Goal: Task Accomplishment & Management: Manage account settings

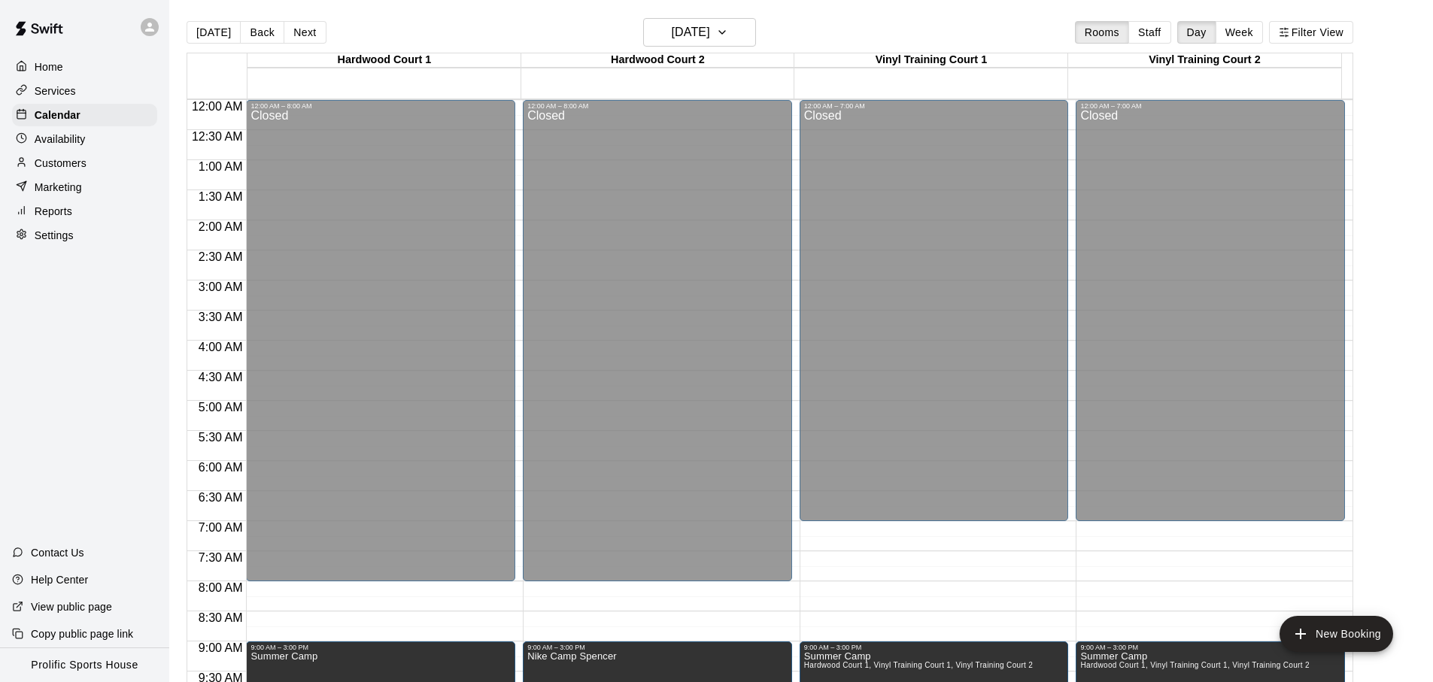
scroll to position [845, 0]
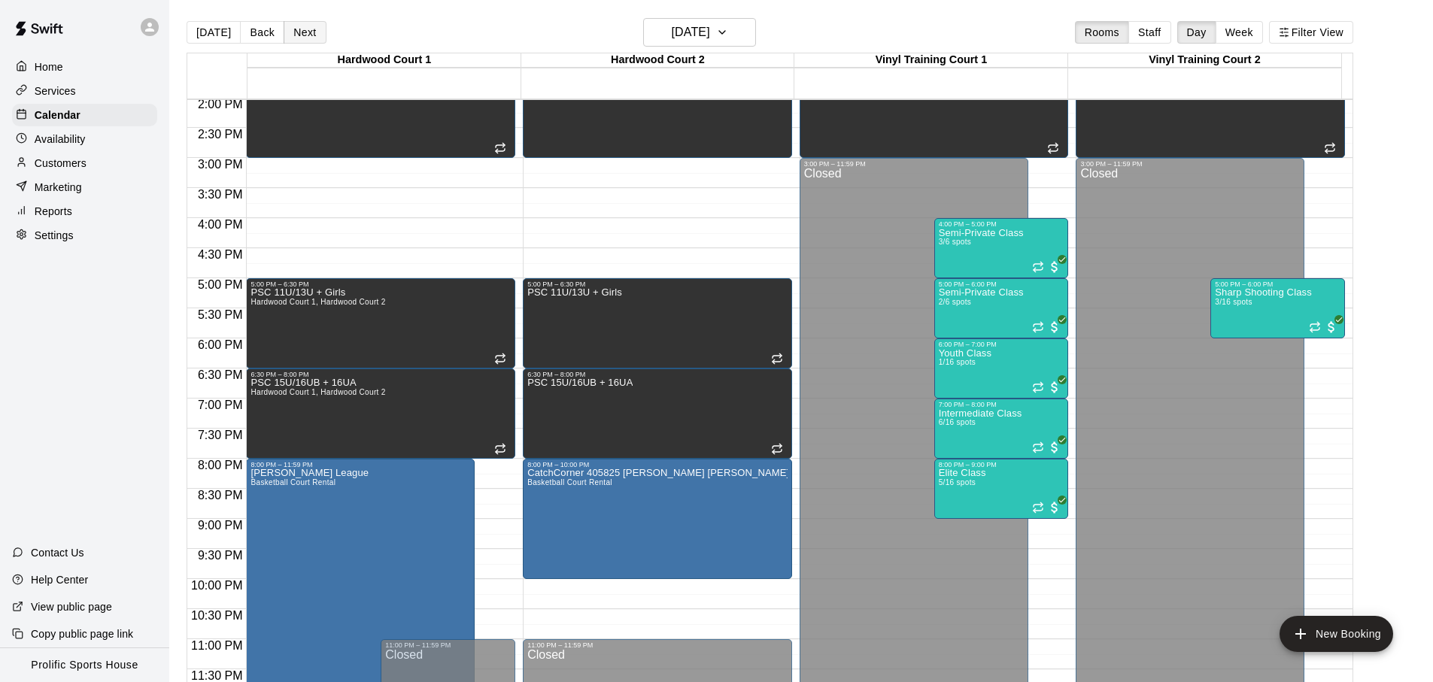
click at [289, 31] on button "Next" at bounding box center [305, 32] width 42 height 23
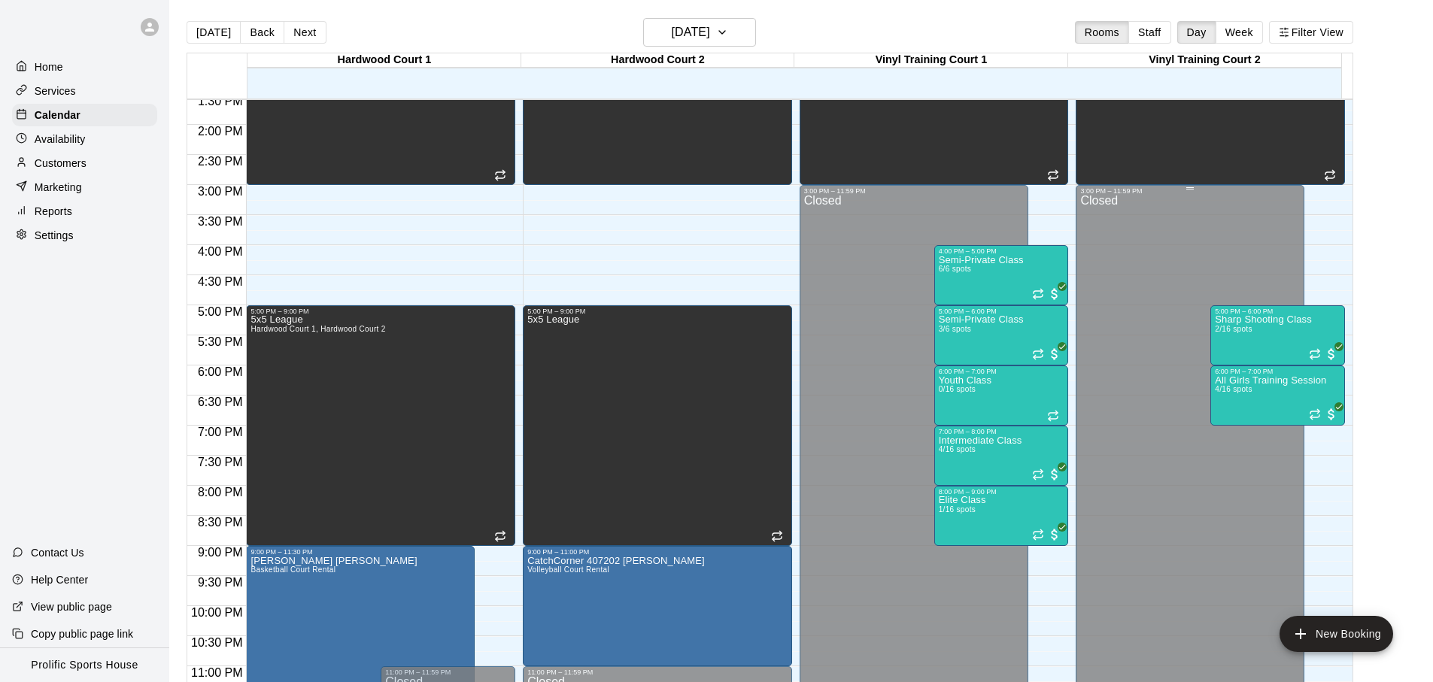
scroll to position [845, 0]
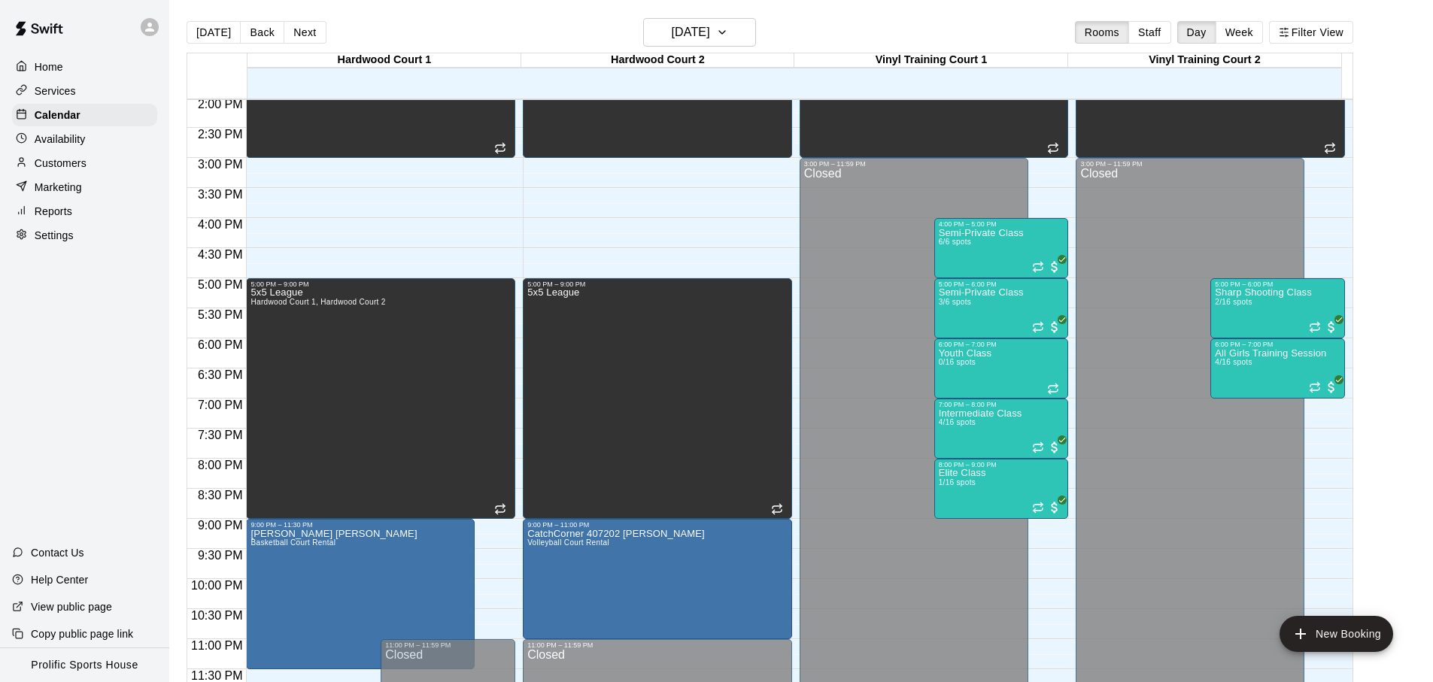
drag, startPoint x: 425, startPoint y: 20, endPoint x: 416, endPoint y: 23, distance: 9.3
click at [425, 21] on div "[DATE] Back [DATE][DATE] Rooms Staff Day Week Filter View" at bounding box center [770, 35] width 1167 height 35
click at [840, 35] on div "[DATE] Back [DATE][DATE] Rooms Staff Day Week Filter View" at bounding box center [770, 35] width 1167 height 35
click at [301, 37] on button "Next" at bounding box center [305, 32] width 42 height 23
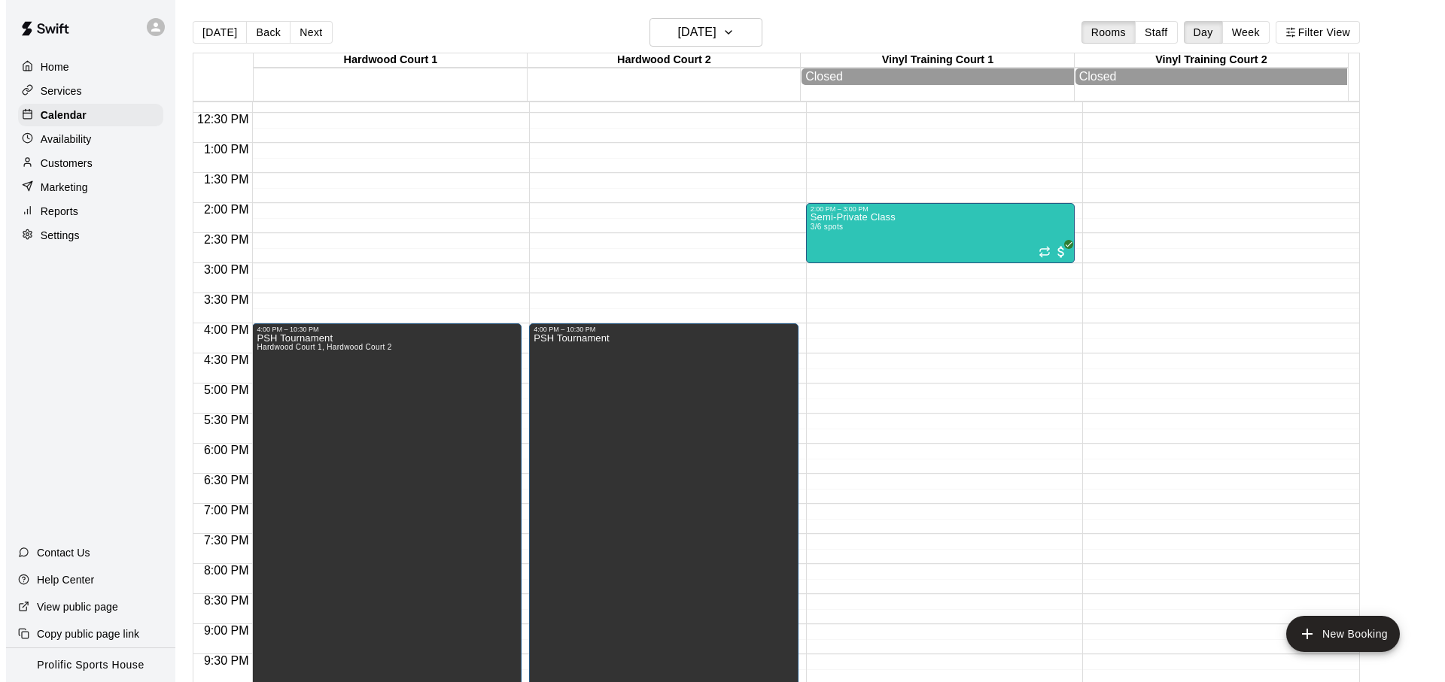
scroll to position [656, 0]
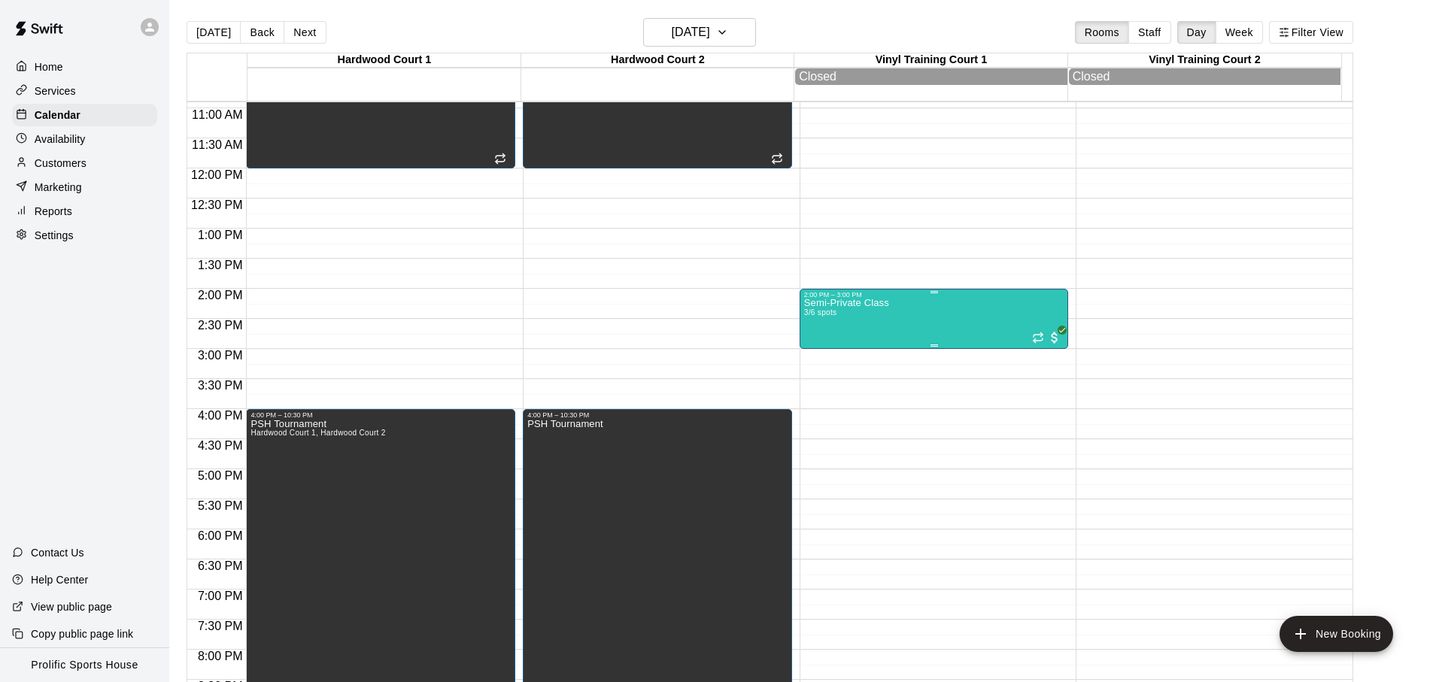
click at [910, 340] on div "Semi-Private Class 3/6 spots" at bounding box center [934, 640] width 260 height 682
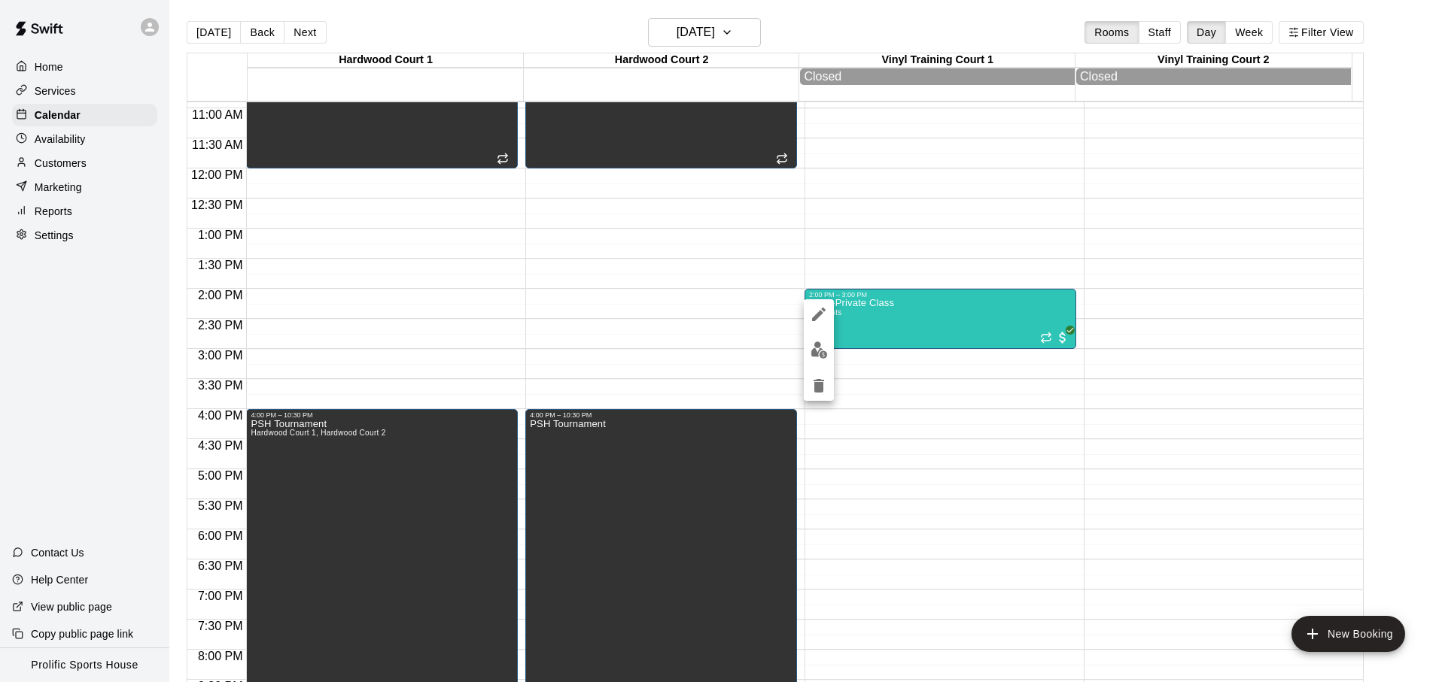
click at [820, 353] on img "edit" at bounding box center [818, 350] width 17 height 17
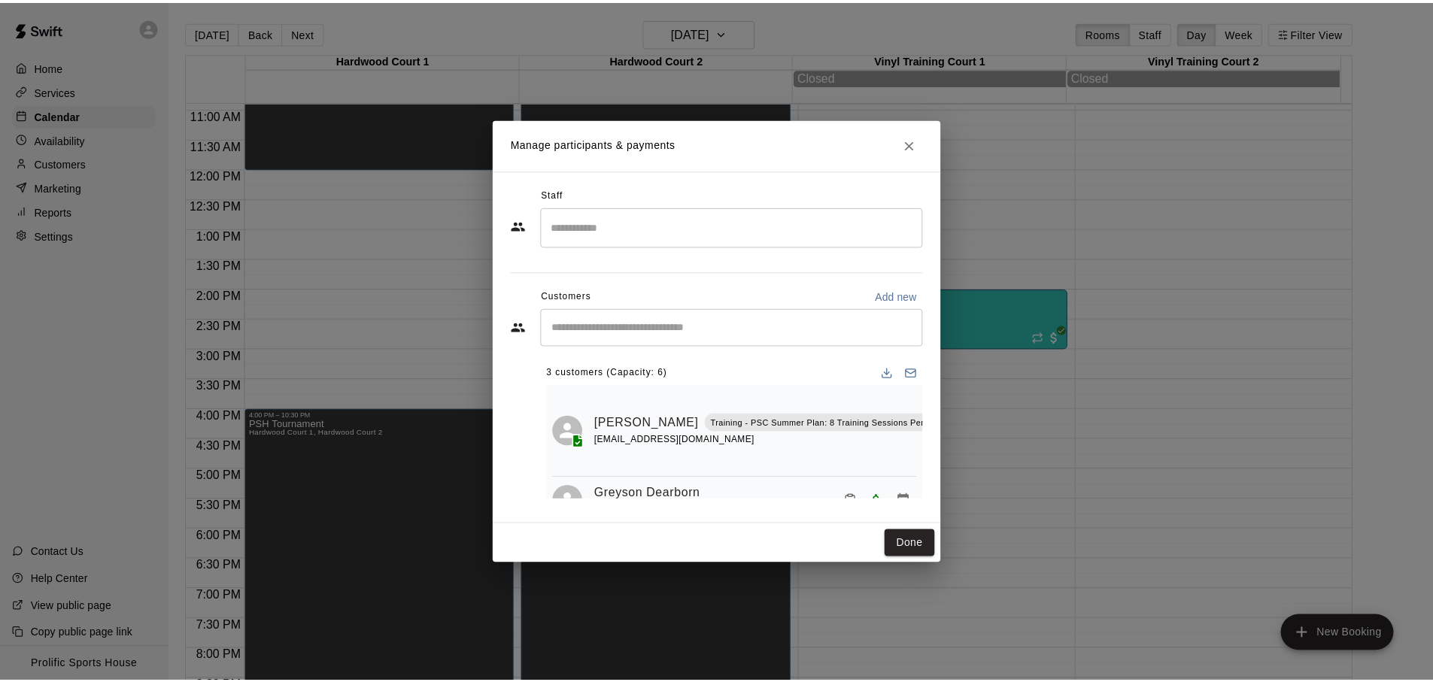
scroll to position [136, 0]
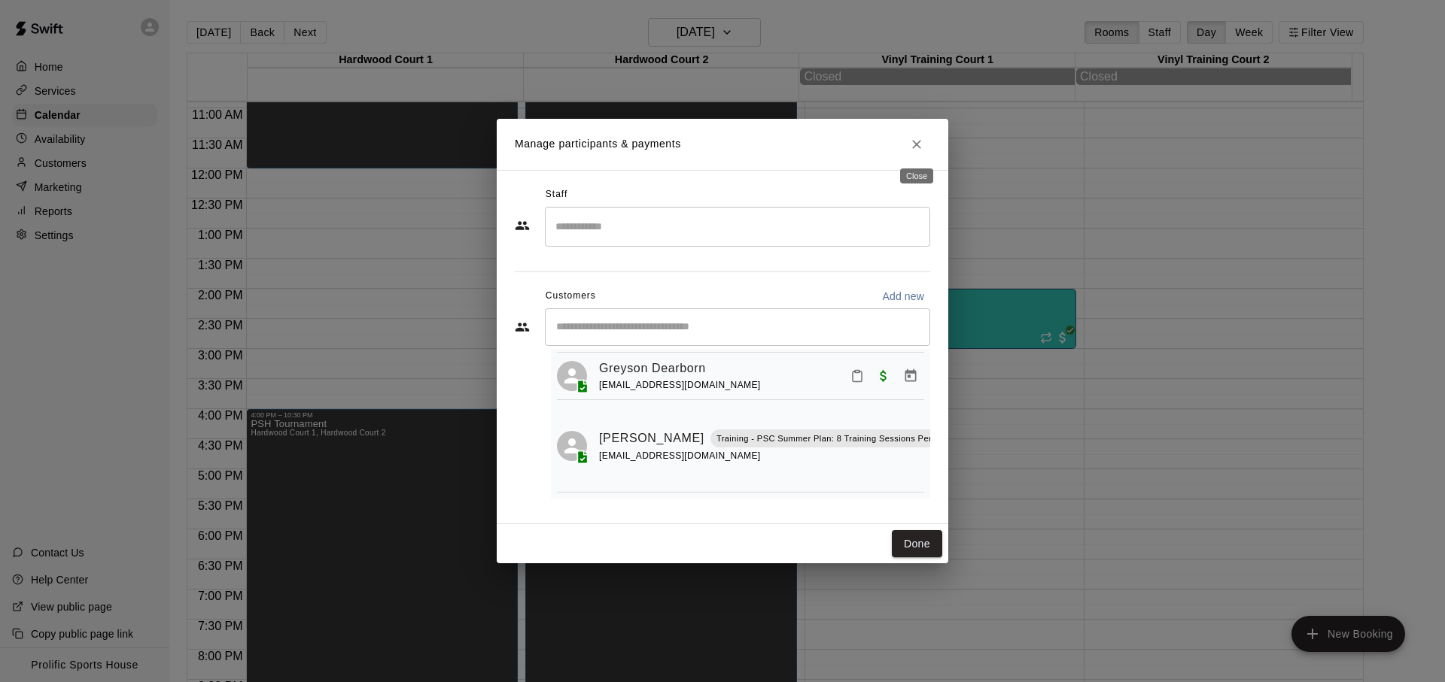
click at [918, 150] on icon "Close" at bounding box center [916, 144] width 15 height 15
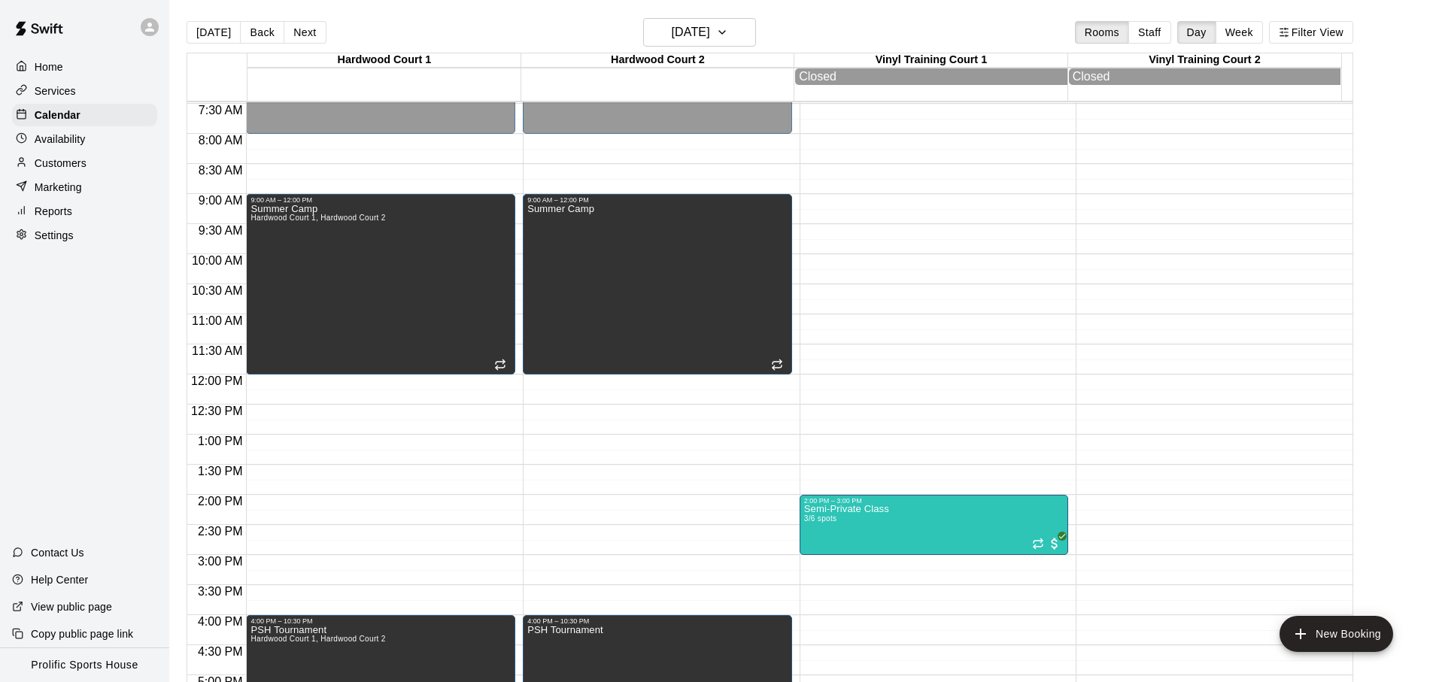
scroll to position [660, 0]
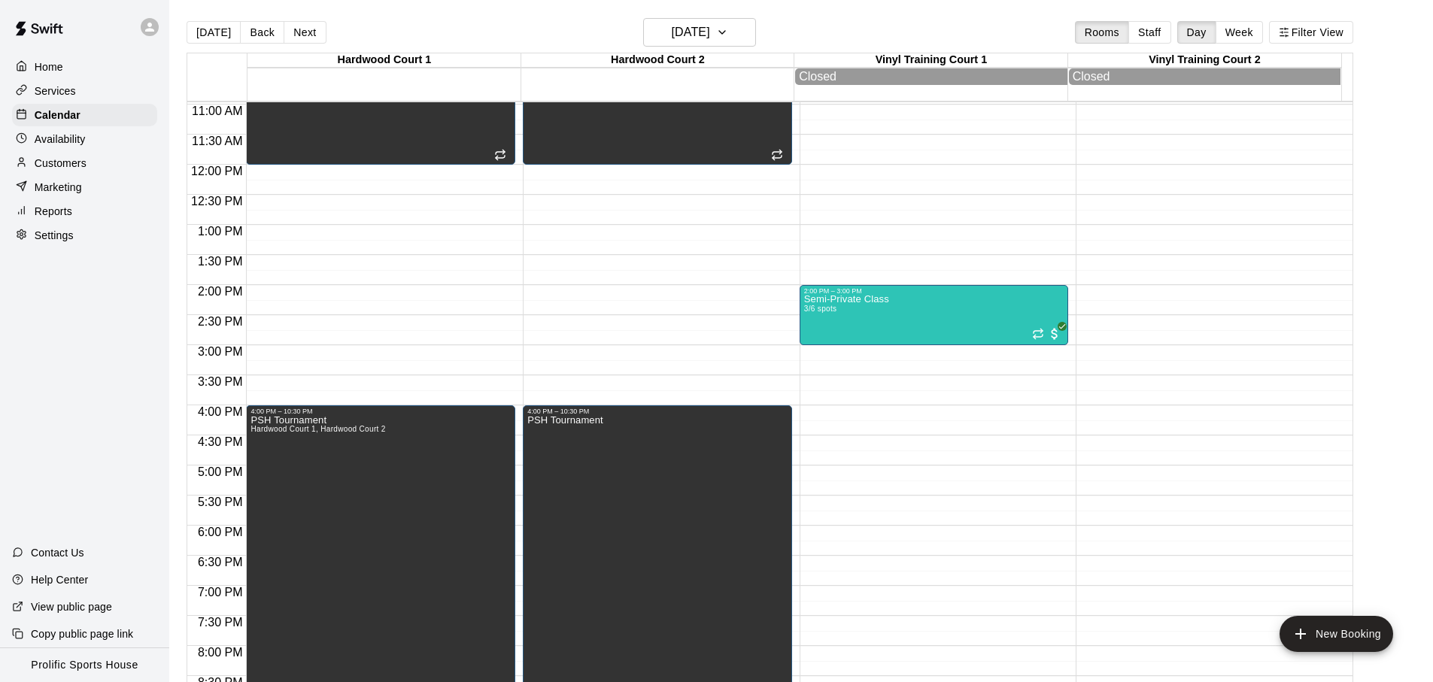
click at [858, 21] on div "[DATE] Back [DATE][DATE] Rooms Staff Day Week Filter View" at bounding box center [770, 35] width 1167 height 35
click at [861, 26] on div "[DATE] Back [DATE][DATE] Rooms Staff Day Week Filter View" at bounding box center [770, 35] width 1167 height 35
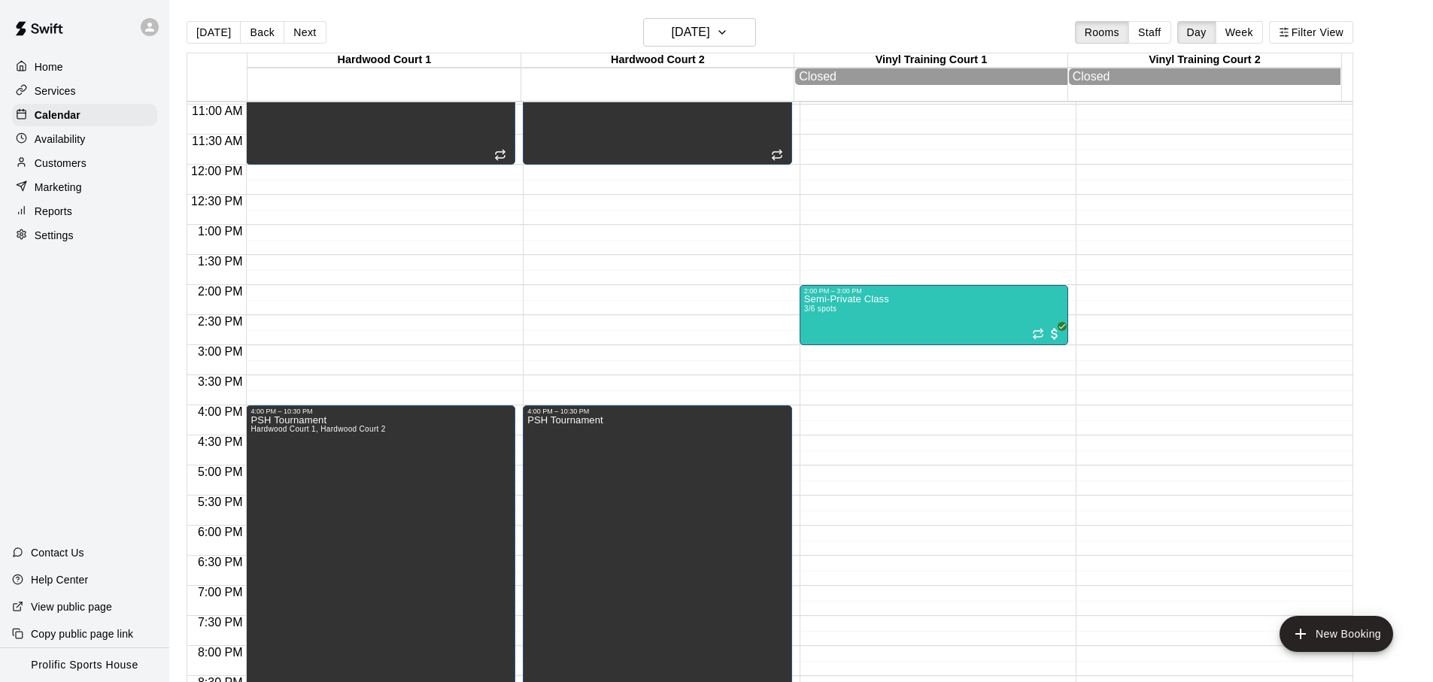
click at [861, 26] on div "[DATE] Back [DATE][DATE] Rooms Staff Day Week Filter View" at bounding box center [770, 35] width 1167 height 35
click at [380, 16] on main "[DATE] Back [DATE][DATE] Rooms Staff Day Week Filter View [GEOGRAPHIC_DATA] 1 2…" at bounding box center [801, 353] width 1264 height 706
click at [299, 32] on button "Next" at bounding box center [305, 32] width 42 height 23
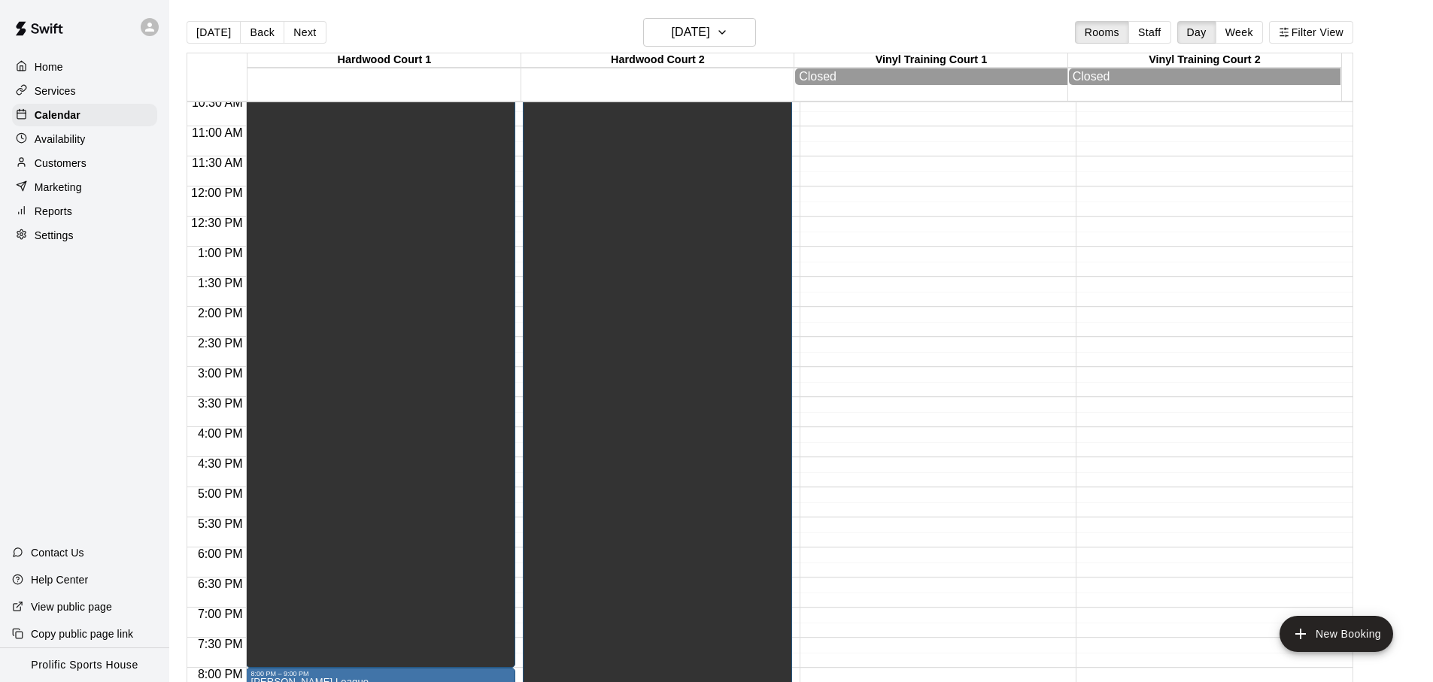
scroll to position [600, 0]
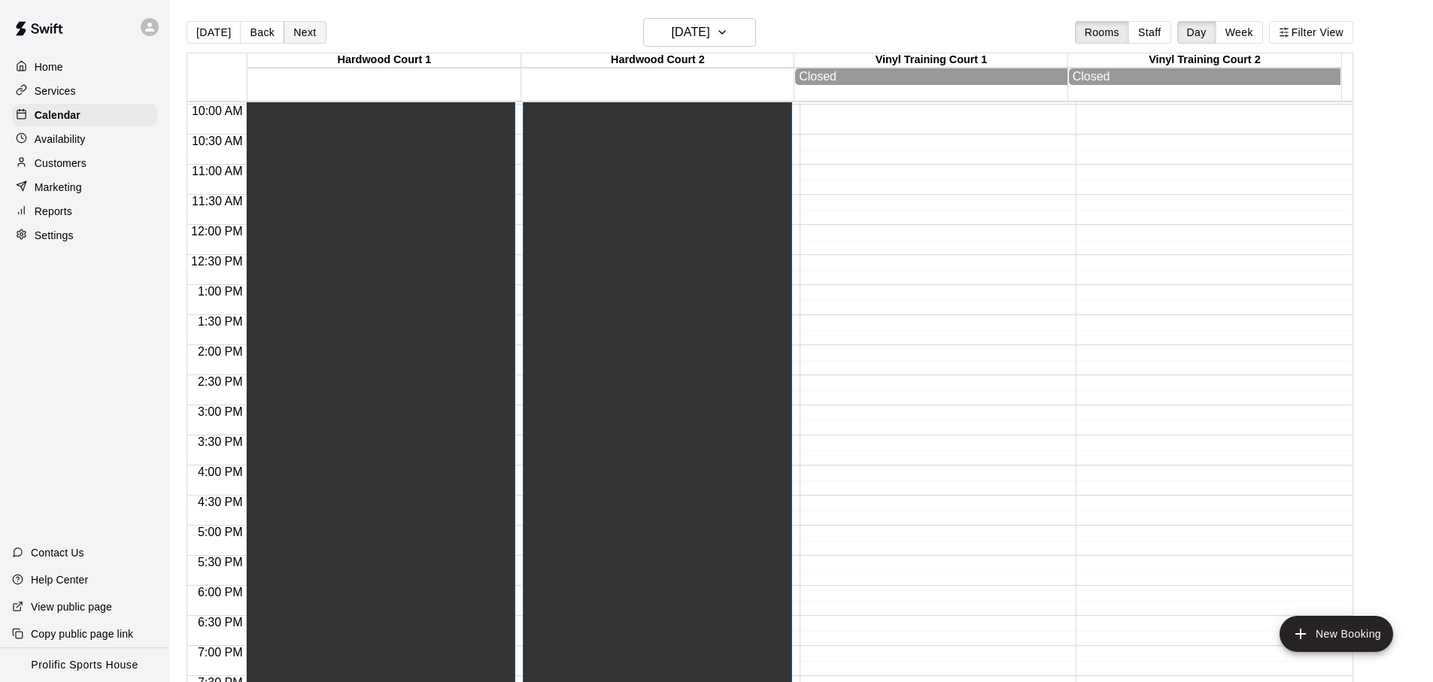
click at [302, 38] on button "Next" at bounding box center [305, 32] width 42 height 23
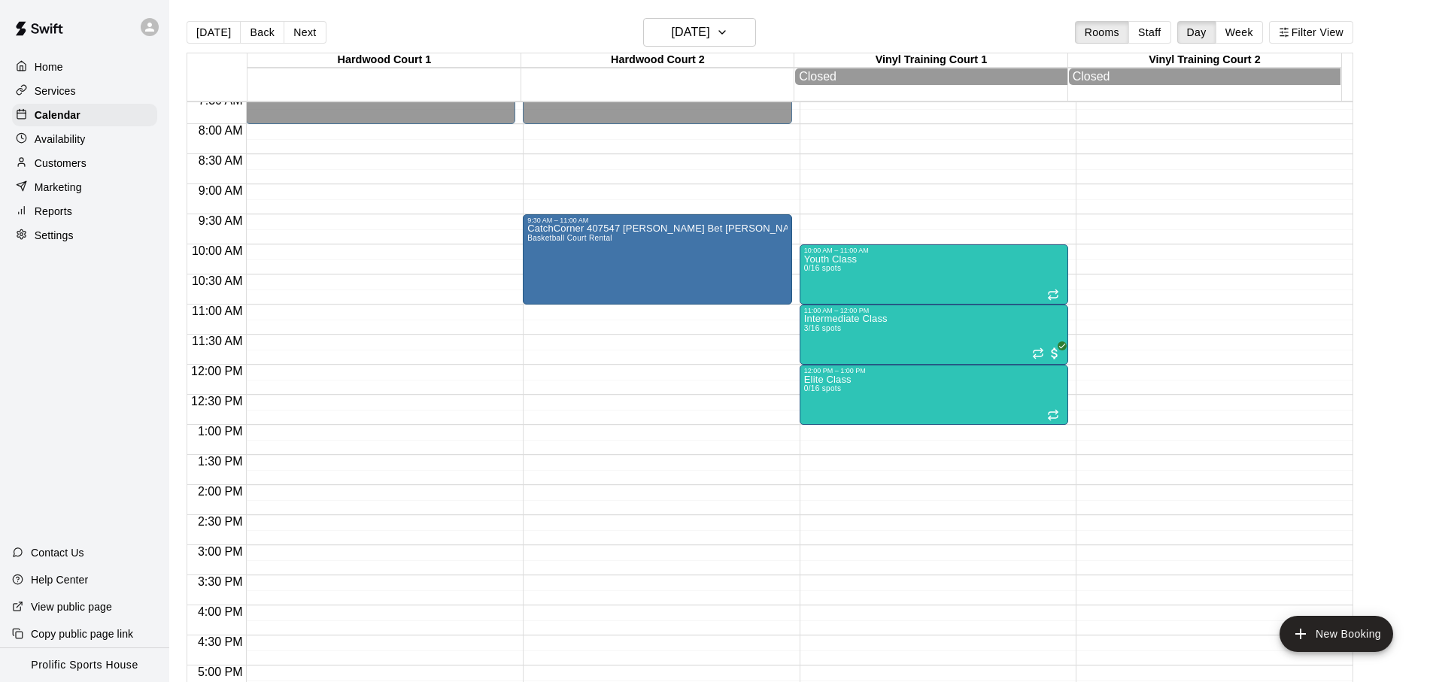
scroll to position [390, 0]
